Goal: Transaction & Acquisition: Purchase product/service

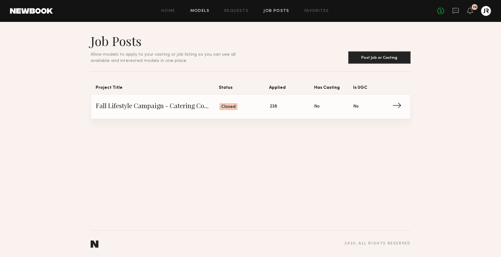
click at [201, 9] on link "Models" at bounding box center [199, 11] width 19 height 4
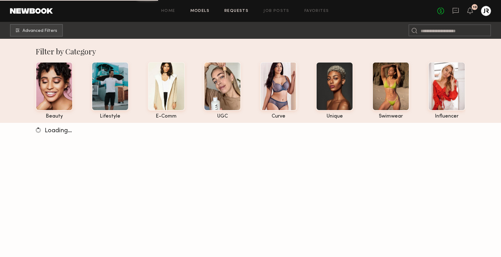
click at [233, 11] on link "Requests" at bounding box center [236, 11] width 24 height 4
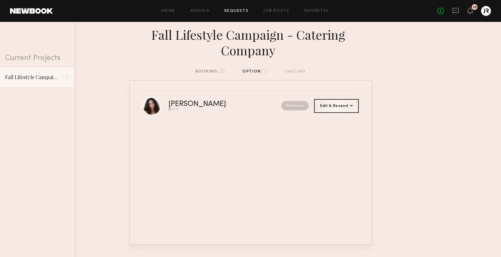
click at [200, 69] on div "booking (3)" at bounding box center [210, 71] width 30 height 7
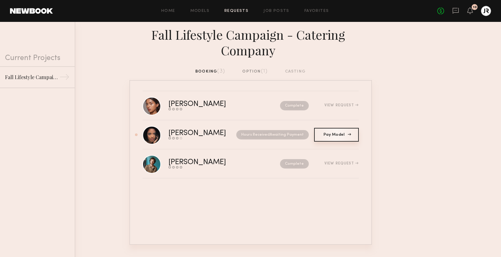
click at [325, 136] on span "Pay Model" at bounding box center [336, 135] width 26 height 4
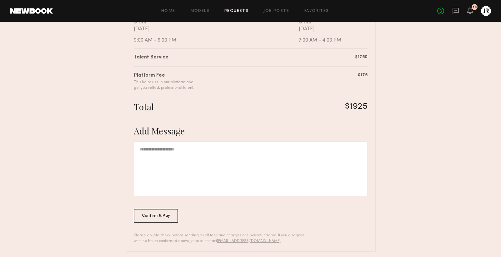
scroll to position [142, 0]
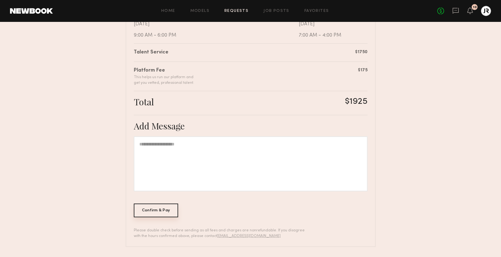
click at [164, 211] on div "Confirm & Pay" at bounding box center [156, 210] width 45 height 14
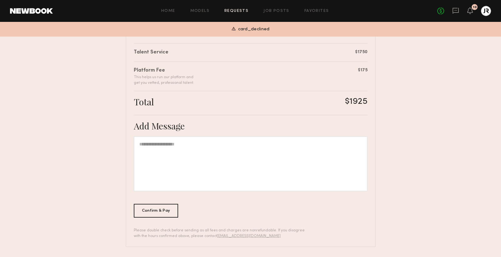
click at [258, 32] on span "card_declined" at bounding box center [254, 29] width 32 height 7
click at [440, 12] on link "No fees up to $5,000" at bounding box center [440, 10] width 7 height 7
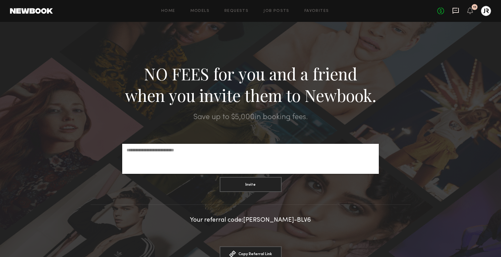
click at [454, 10] on icon at bounding box center [455, 10] width 2 height 1
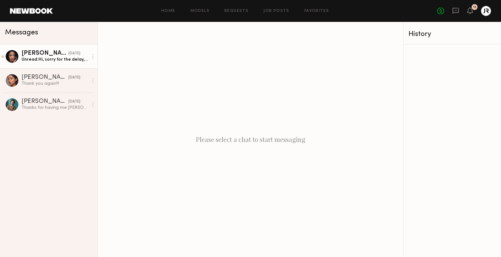
click at [44, 51] on div "Maria G." at bounding box center [45, 53] width 47 height 6
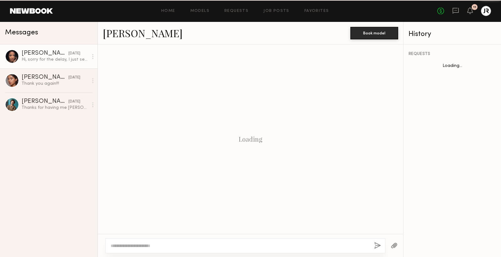
scroll to position [351, 0]
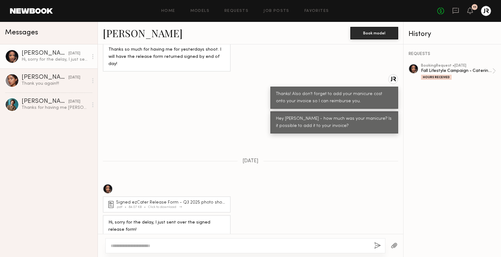
click at [197, 200] on div "Signed ezCater Release Form - Q3 2025 photo shoot" at bounding box center [171, 202] width 111 height 4
click at [432, 79] on div "booking Request • 09/16/2025 Fall Lifestyle Campaign - Catering Company Hours R…" at bounding box center [451, 72] width 87 height 16
click at [433, 76] on div "Hours Received" at bounding box center [436, 77] width 31 height 5
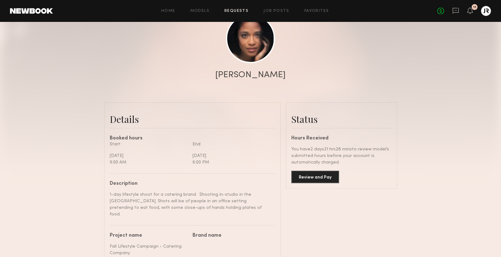
scroll to position [148, 0]
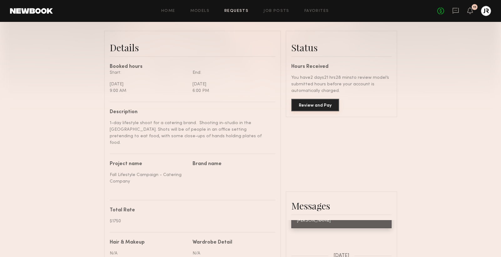
click at [305, 106] on button "Review and Pay" at bounding box center [315, 105] width 48 height 12
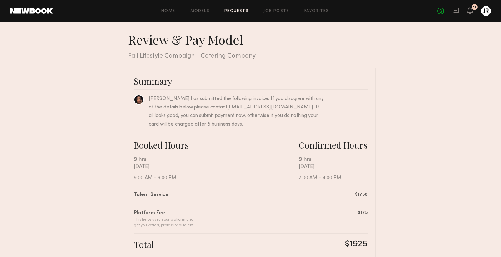
click at [483, 11] on div at bounding box center [486, 11] width 10 height 10
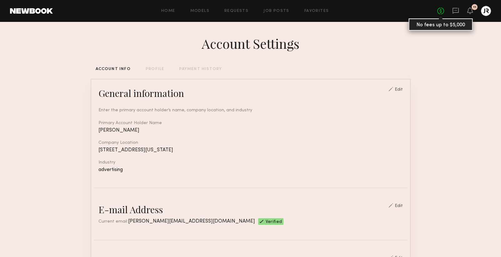
click at [443, 9] on link "No fees up to $5,000" at bounding box center [440, 10] width 7 height 7
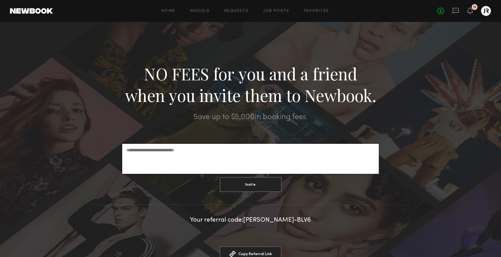
click at [222, 13] on div "Home Models Requests Job Posts Favorites Sign Out No fees up to $5,000 11" at bounding box center [272, 11] width 438 height 10
click at [232, 12] on link "Requests" at bounding box center [236, 11] width 24 height 4
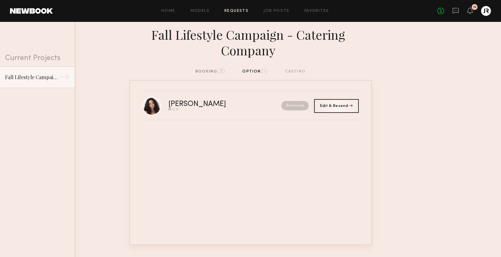
click at [206, 71] on div "booking (3)" at bounding box center [210, 71] width 30 height 7
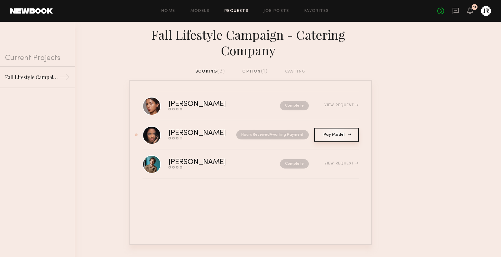
click at [327, 134] on span "Pay Model" at bounding box center [336, 135] width 26 height 4
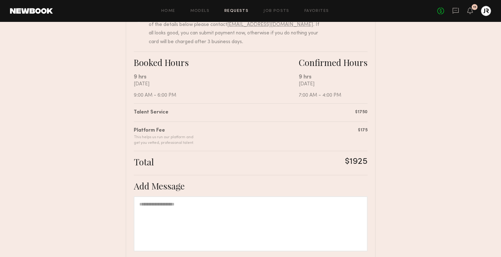
scroll to position [142, 0]
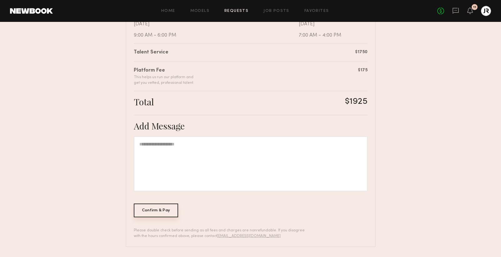
click at [148, 210] on div "Confirm & Pay" at bounding box center [156, 210] width 45 height 14
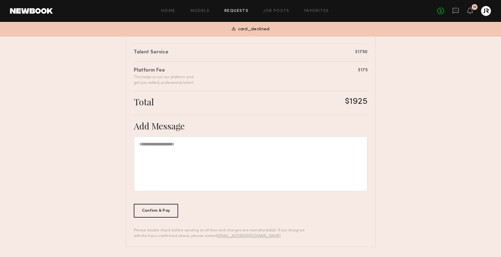
click at [257, 31] on span "card_declined" at bounding box center [254, 29] width 32 height 7
click at [485, 11] on div at bounding box center [486, 11] width 10 height 10
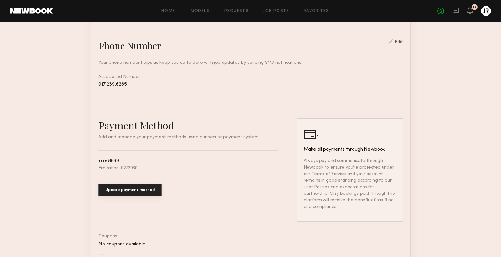
scroll to position [276, 0]
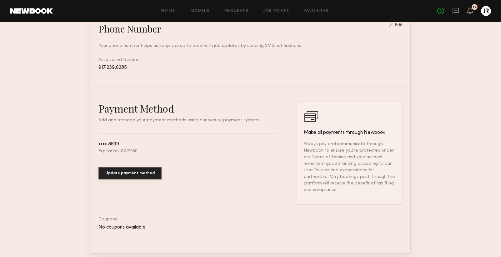
click at [139, 174] on button "Update payment method" at bounding box center [129, 173] width 63 height 12
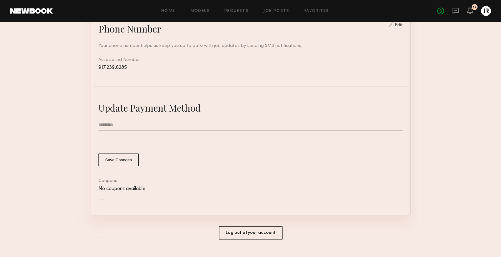
click at [162, 121] on input "text" at bounding box center [250, 125] width 304 height 12
type input "**********"
click at [129, 160] on button "Save Changes" at bounding box center [118, 159] width 40 height 13
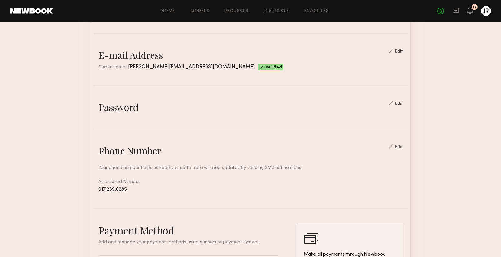
scroll to position [0, 0]
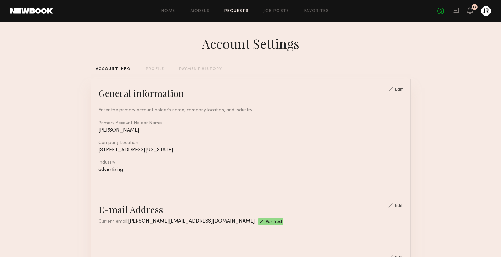
click at [237, 9] on link "Requests" at bounding box center [236, 11] width 24 height 4
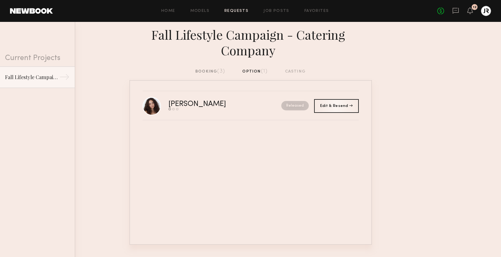
click at [211, 73] on div "booking (3)" at bounding box center [210, 71] width 30 height 7
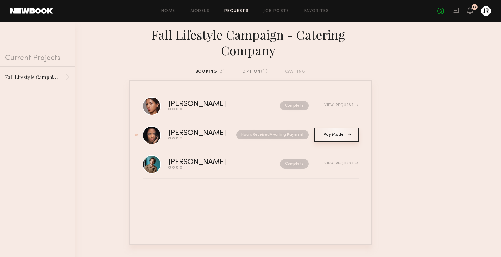
click at [327, 130] on link "Pay Model Pay" at bounding box center [336, 135] width 45 height 14
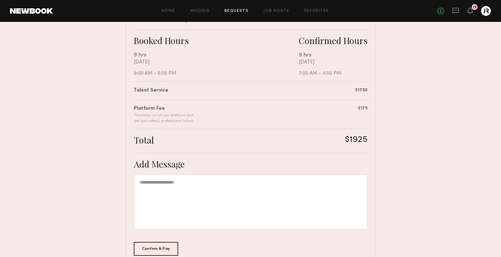
scroll to position [142, 0]
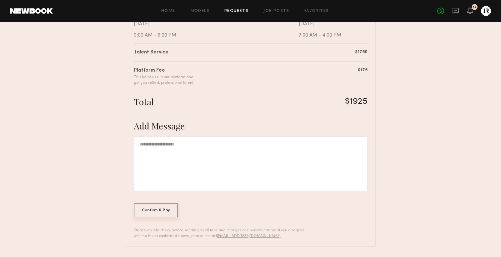
click at [163, 209] on div "Confirm & Pay" at bounding box center [156, 210] width 45 height 14
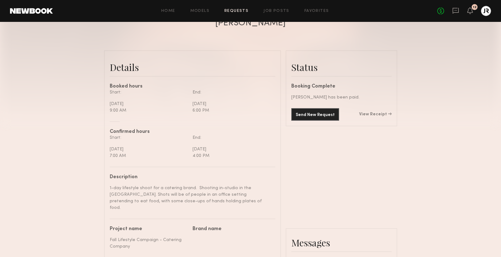
scroll to position [88, 0]
